Goal: Information Seeking & Learning: Learn about a topic

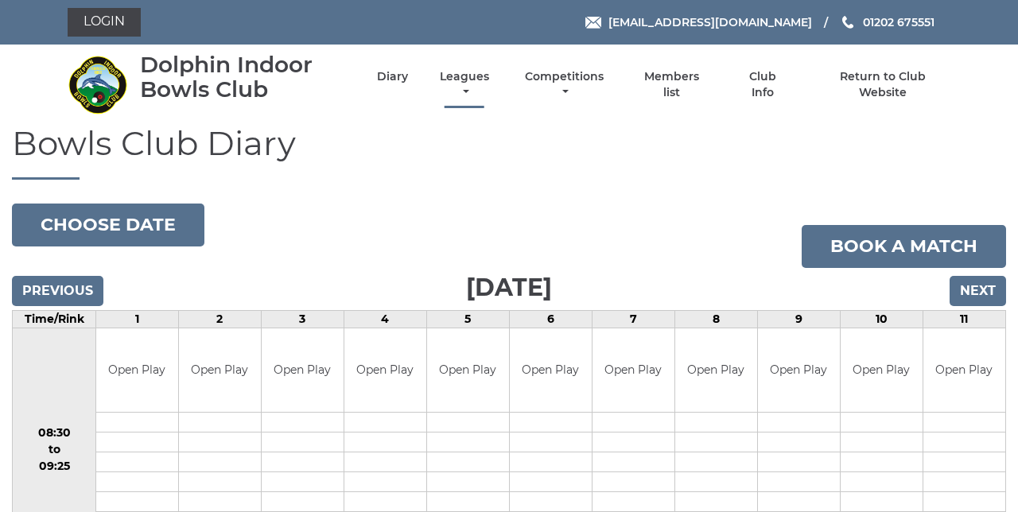
click at [465, 91] on link "Leagues" at bounding box center [464, 84] width 57 height 31
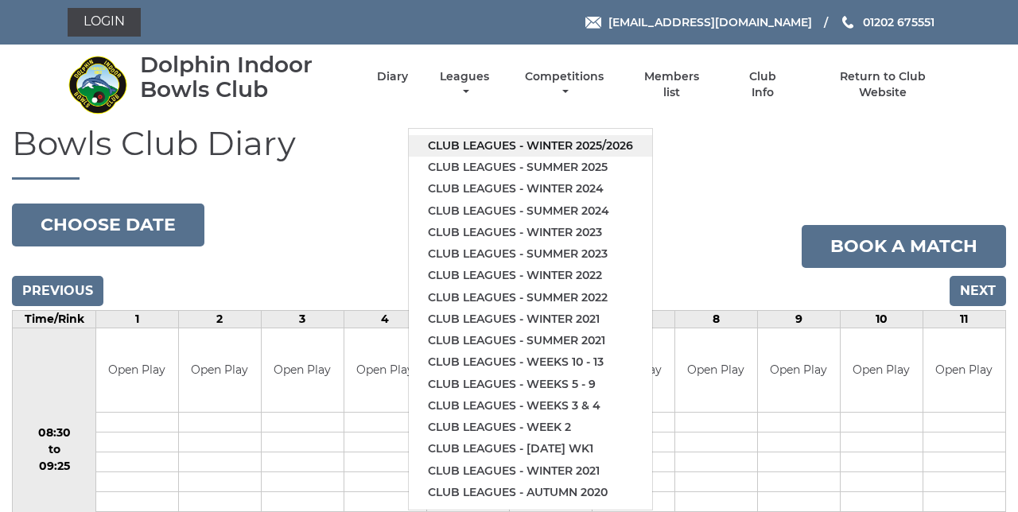
click at [601, 148] on link "Club leagues - Winter 2025/2026" at bounding box center [530, 145] width 243 height 21
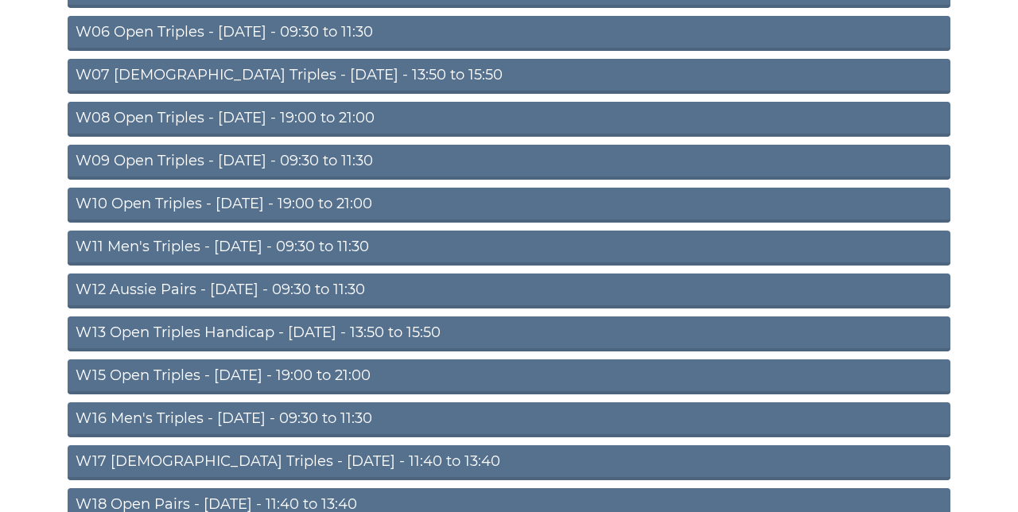
click at [414, 380] on link "W15 Open Triples - Thursday - 19:00 to 21:00" at bounding box center [509, 377] width 883 height 35
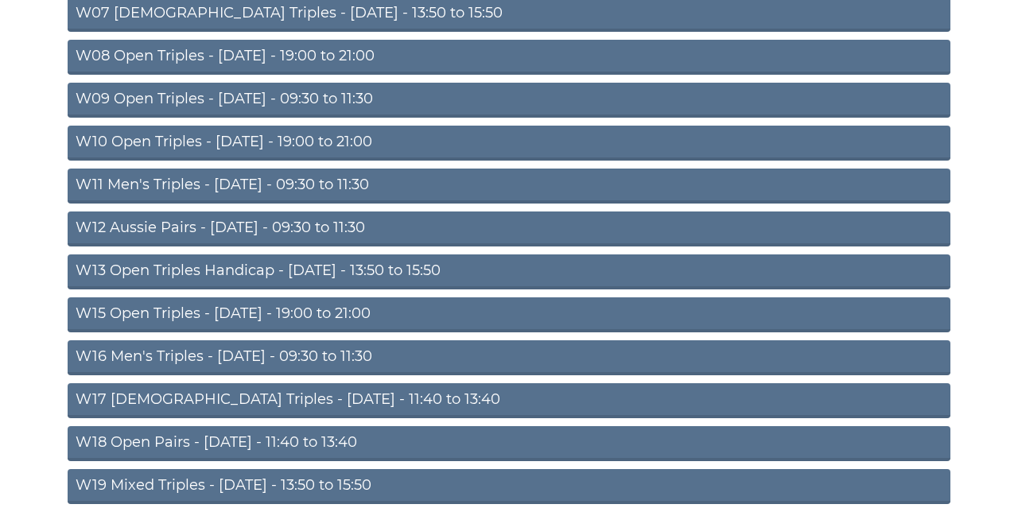
scroll to position [442, 0]
